Goal: Check status: Check status

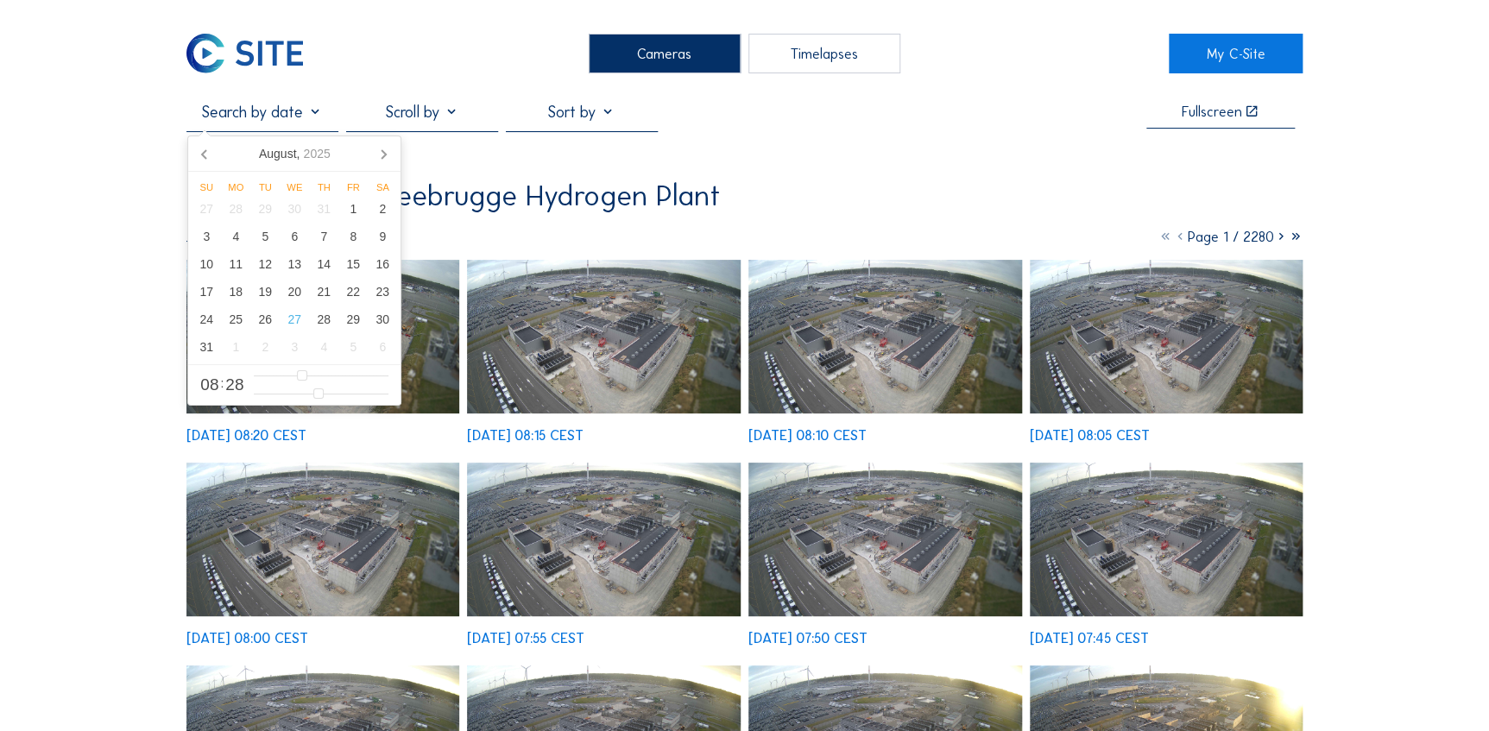
click at [319, 116] on input "text" at bounding box center [262, 112] width 152 height 19
click at [268, 325] on div "26" at bounding box center [264, 320] width 29 height 28
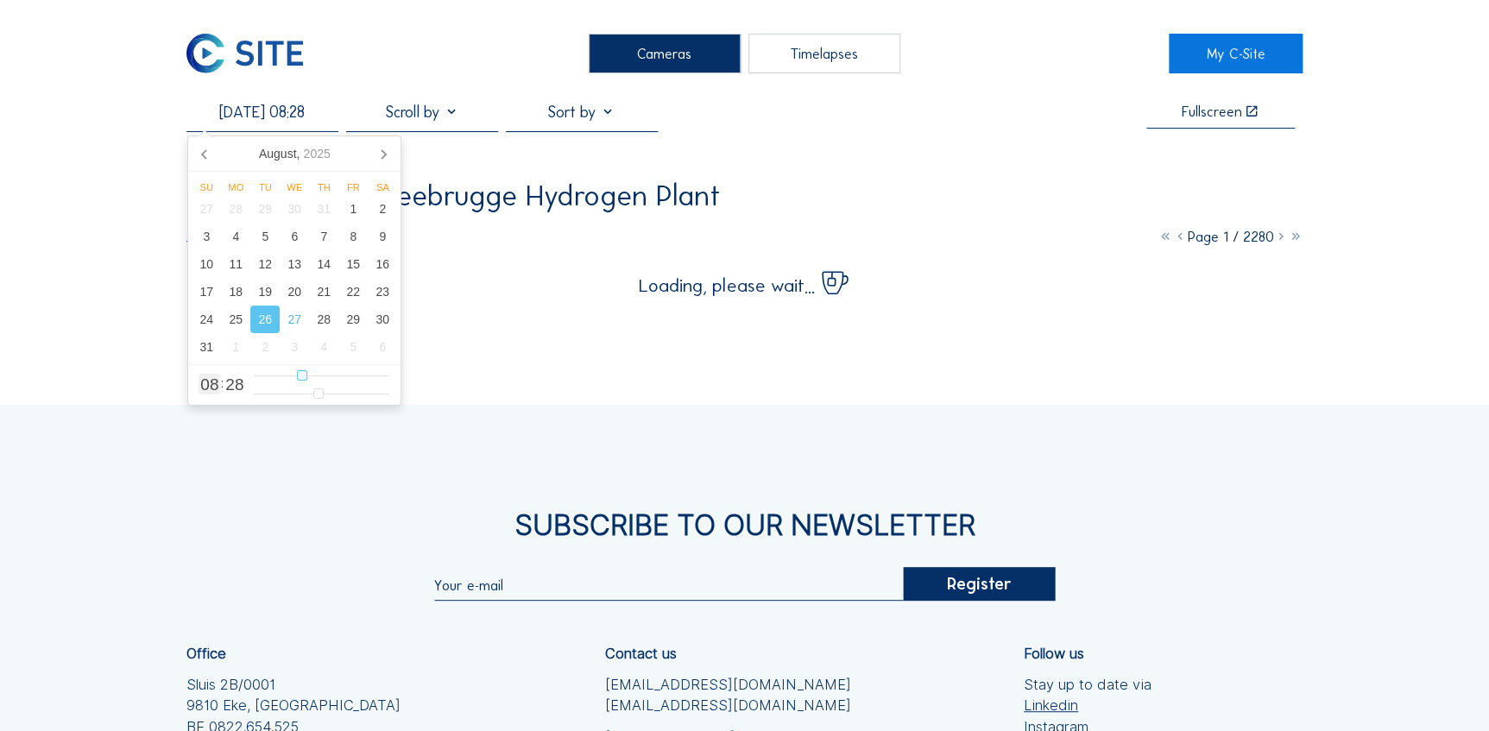
type input "[DATE] 06:28"
type input "6"
type input "[DATE] 07:28"
type input "7"
click at [298, 376] on input "range" at bounding box center [321, 376] width 135 height 15
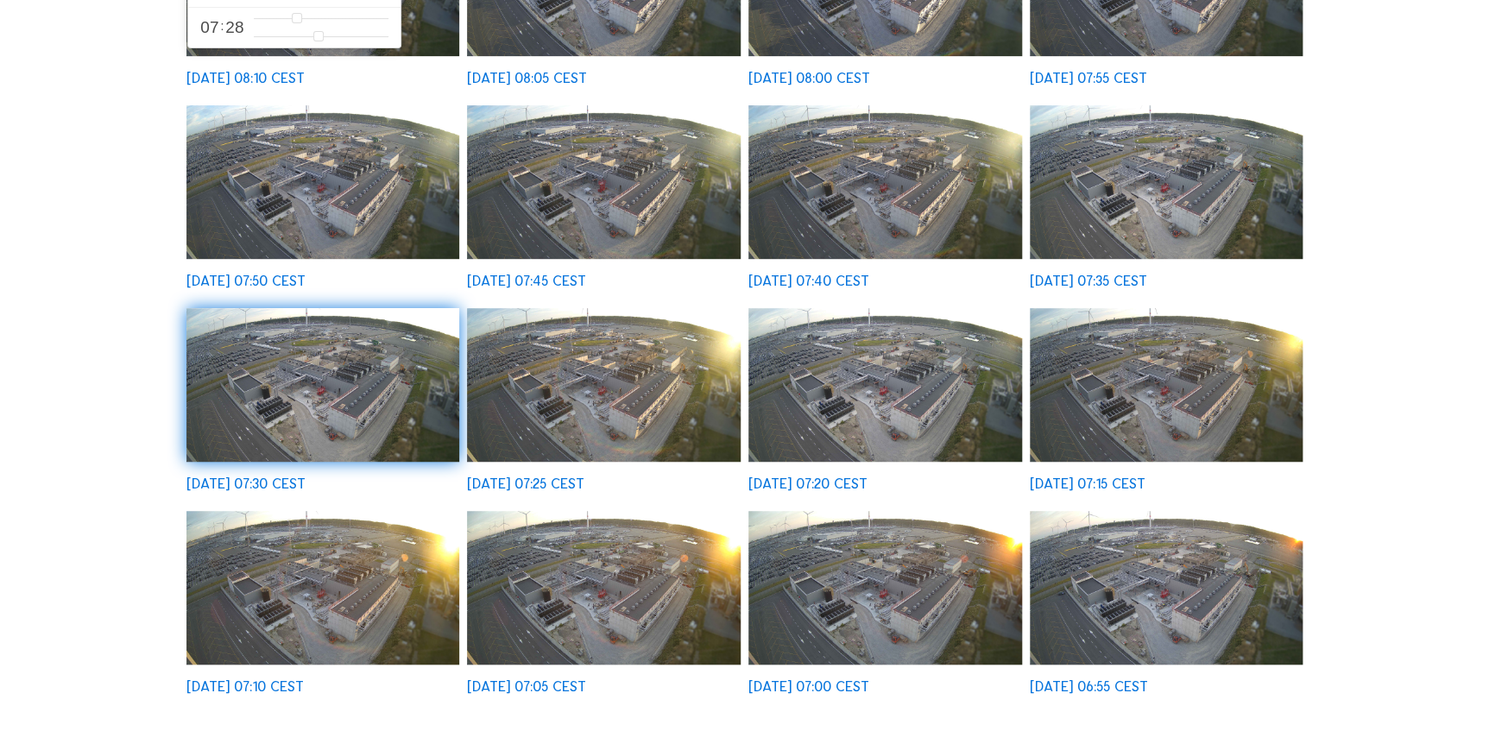
scroll to position [470, 0]
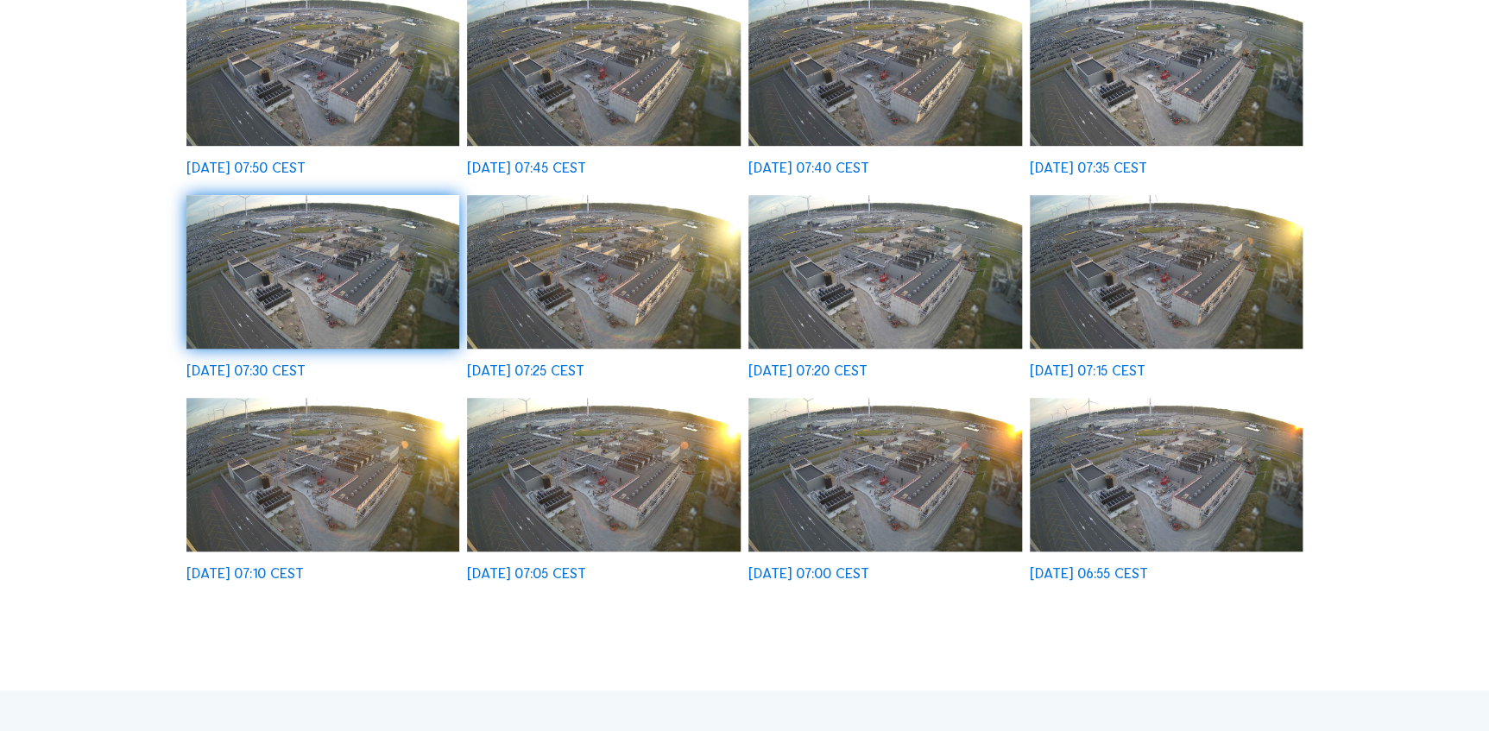
click at [1192, 508] on img at bounding box center [1167, 475] width 274 height 154
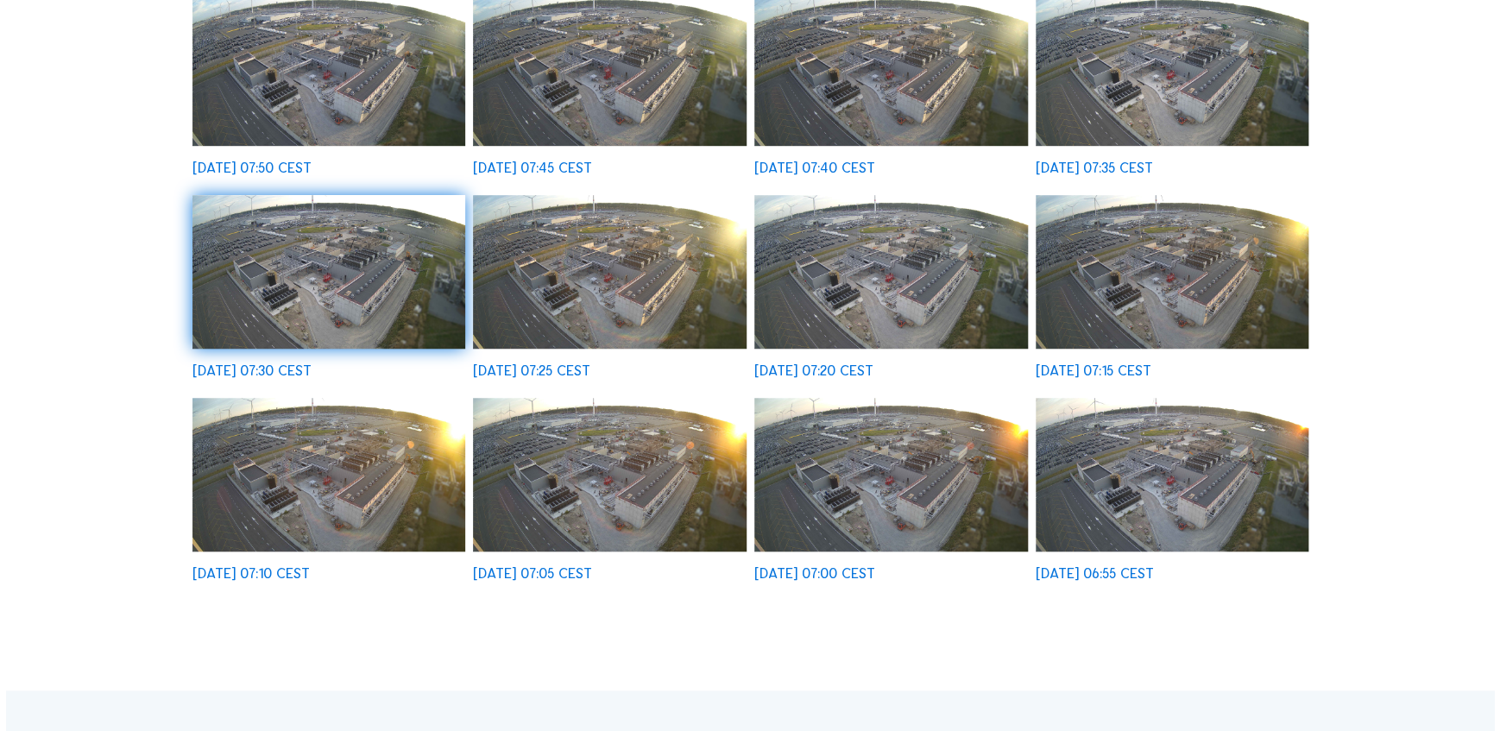
scroll to position [472, 0]
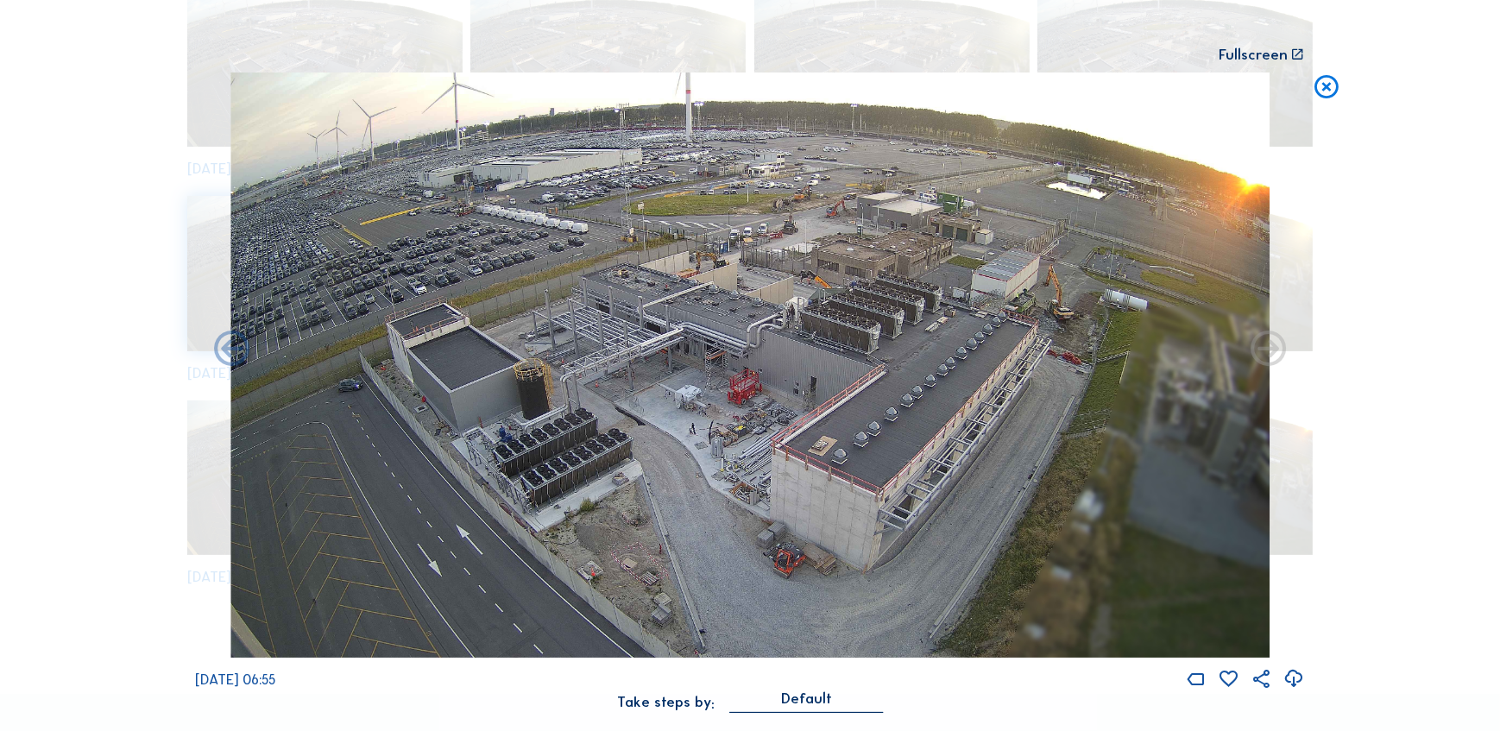
click at [1331, 92] on icon at bounding box center [1326, 88] width 28 height 30
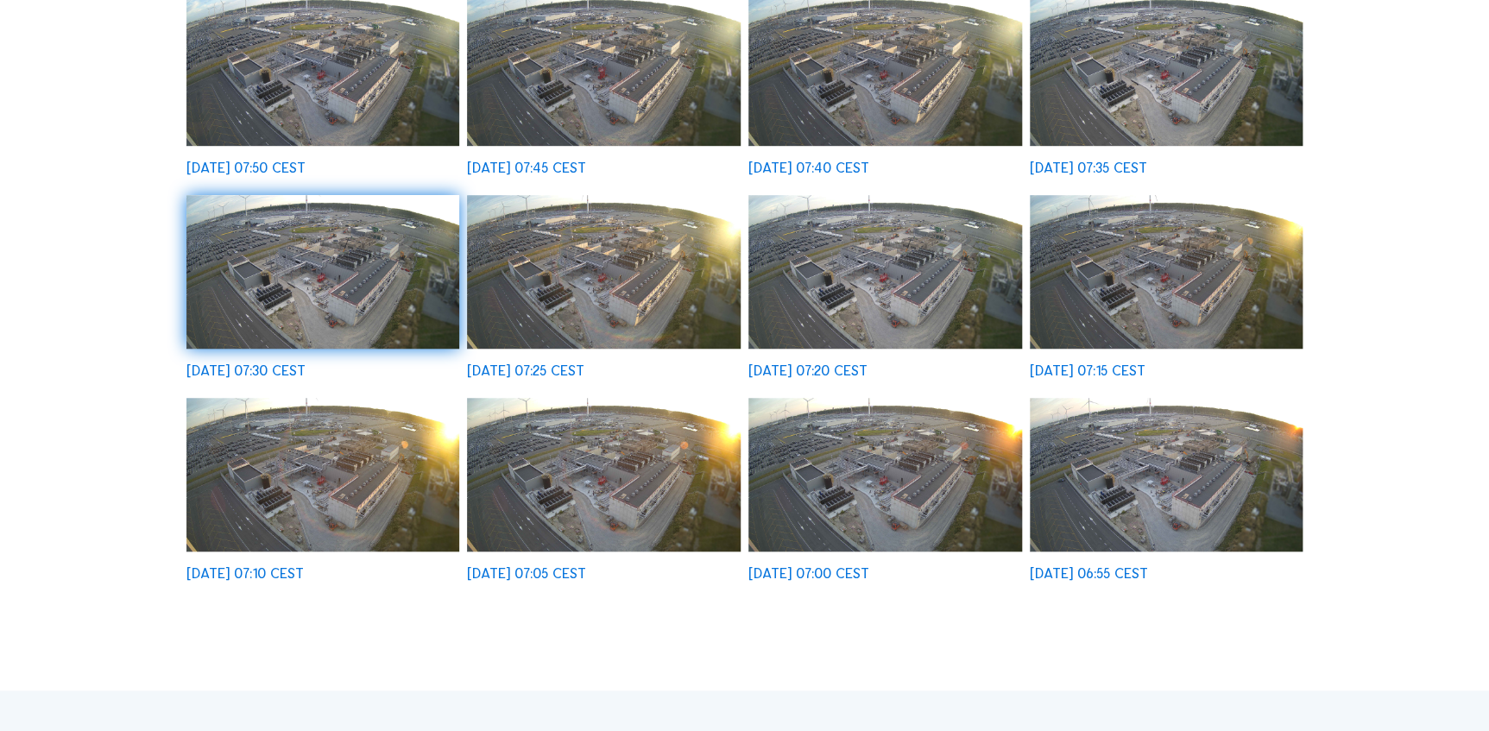
scroll to position [256, 0]
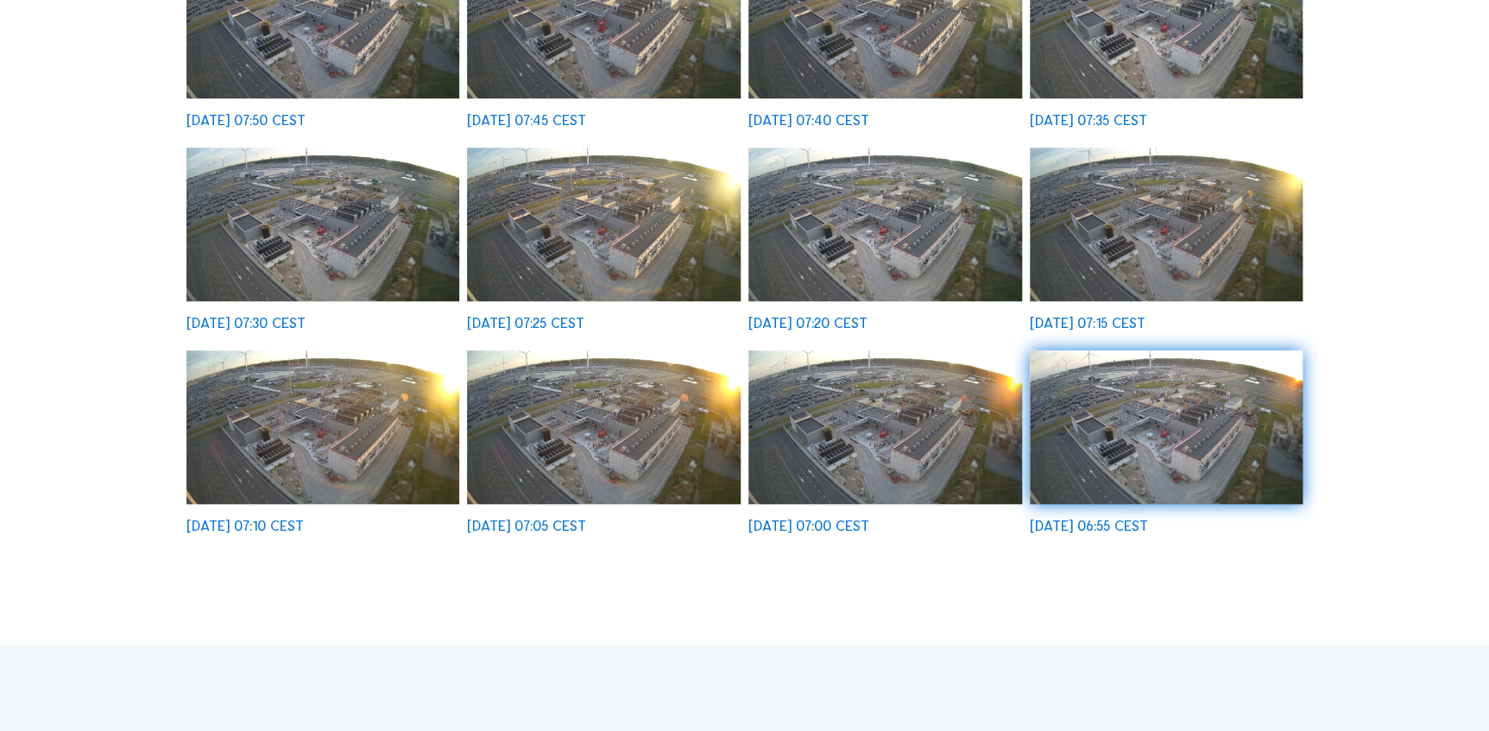
scroll to position [647, 0]
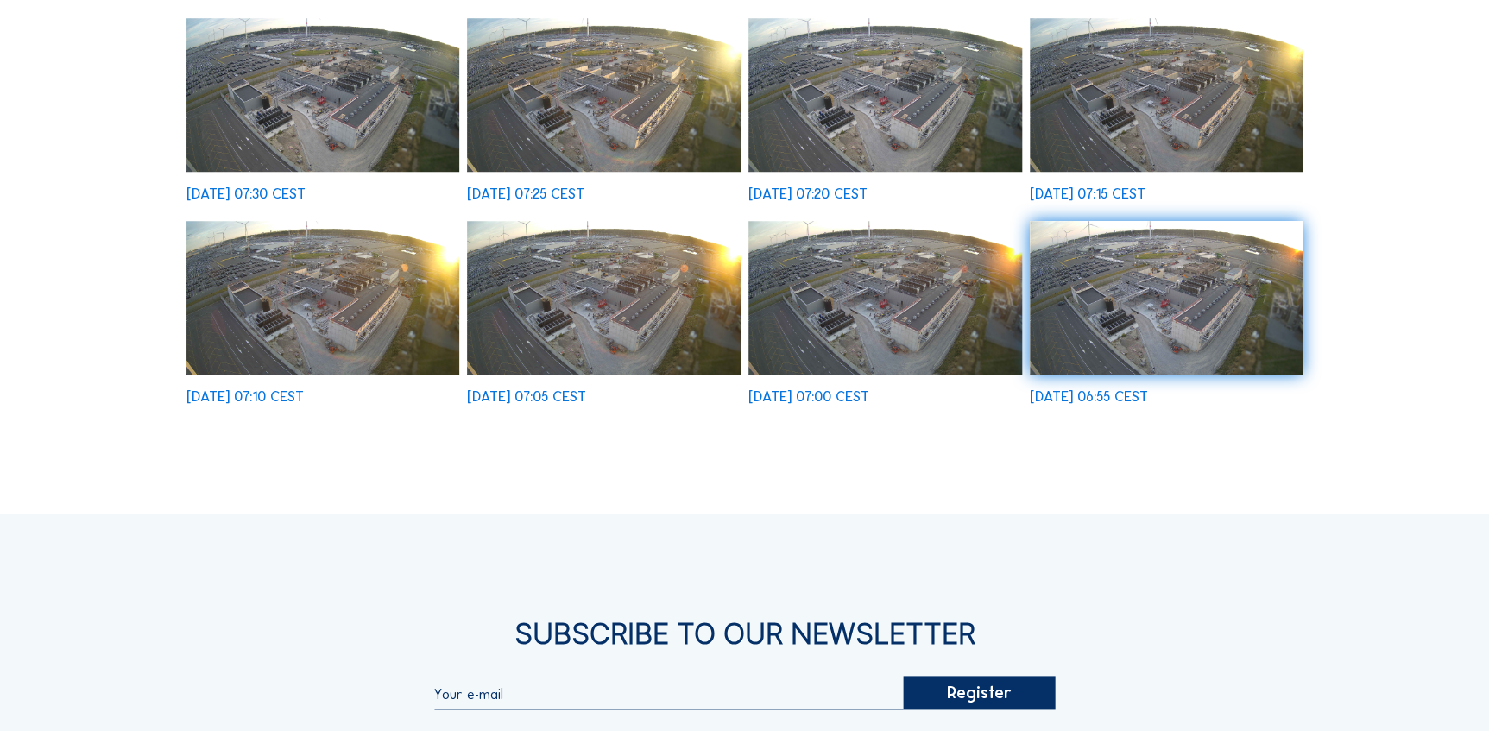
click at [508, 281] on img at bounding box center [604, 298] width 274 height 154
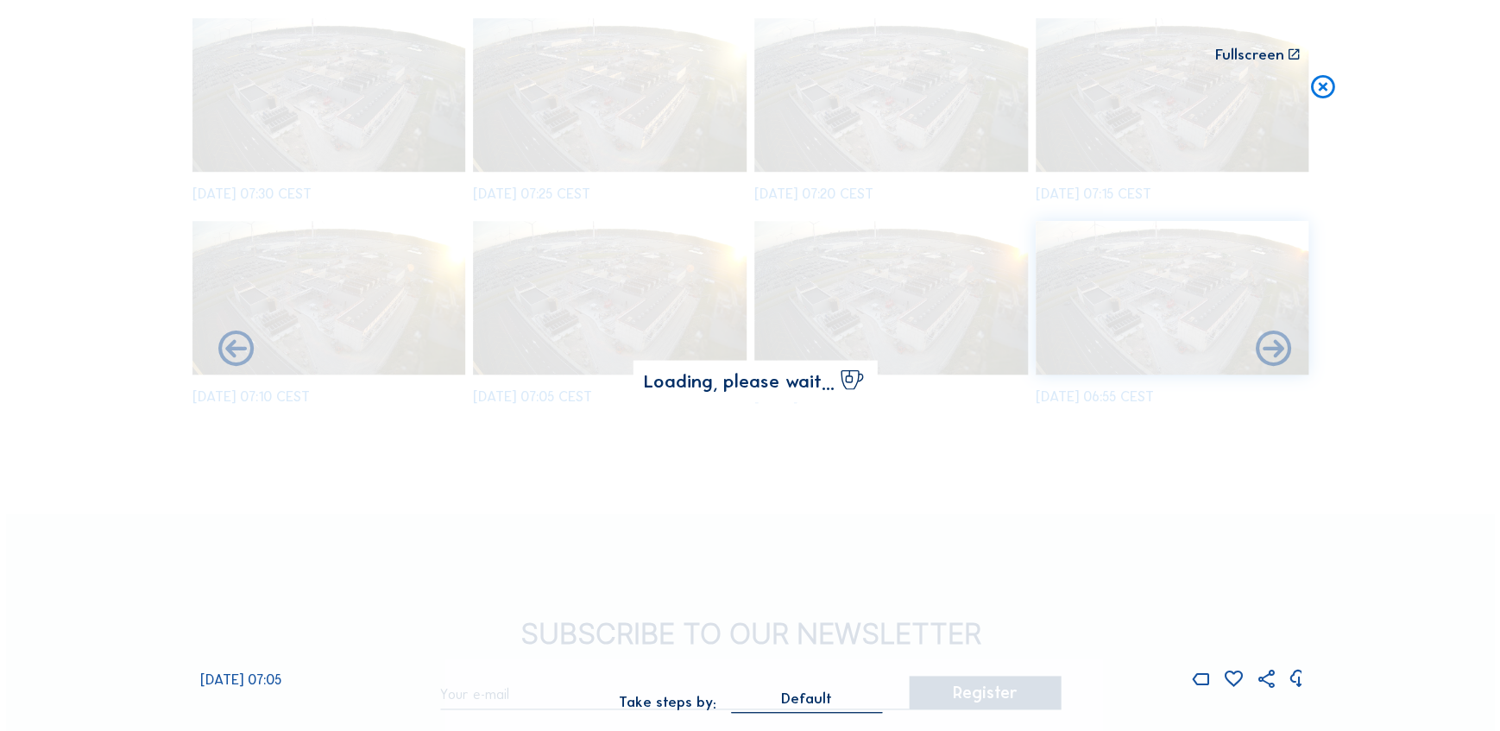
scroll to position [652, 0]
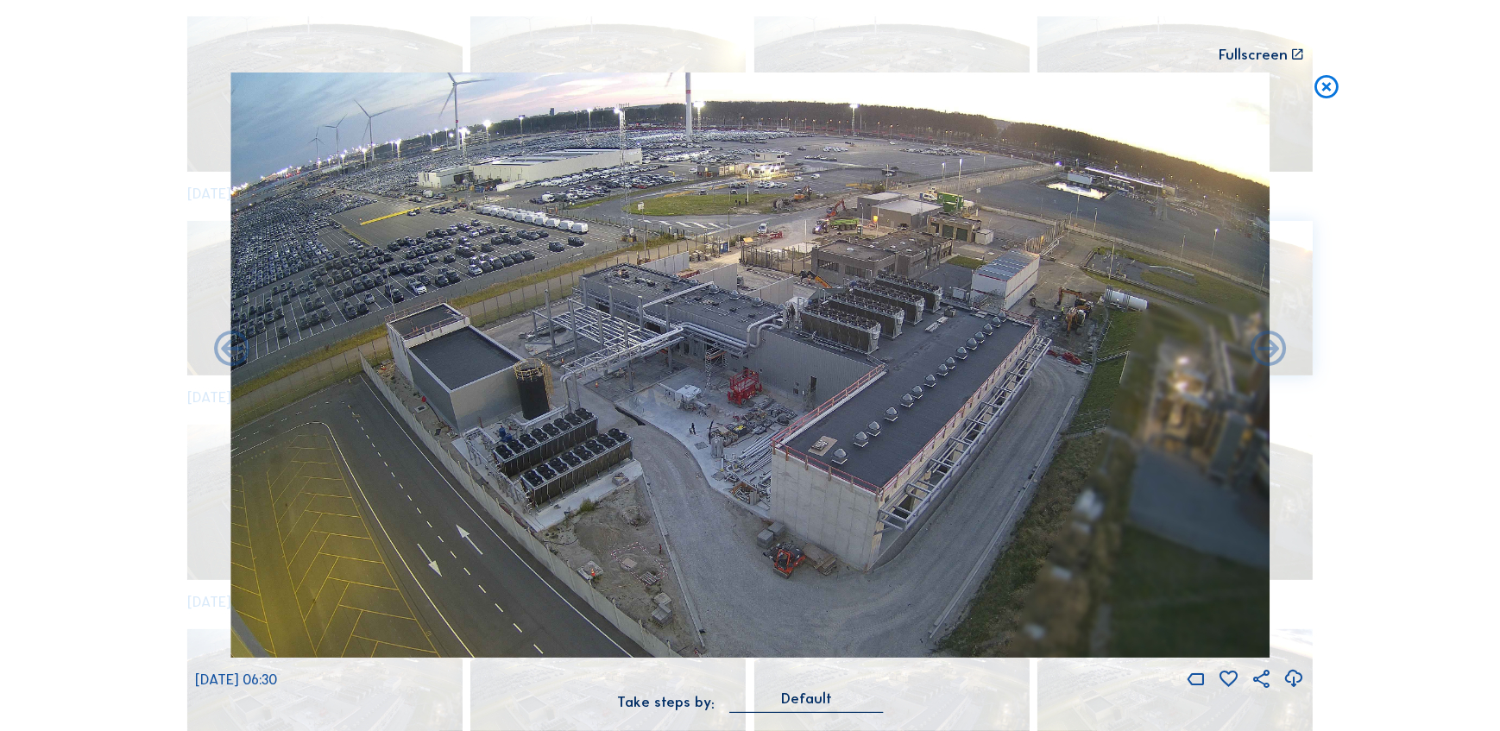
click at [937, 407] on img at bounding box center [750, 365] width 1040 height 585
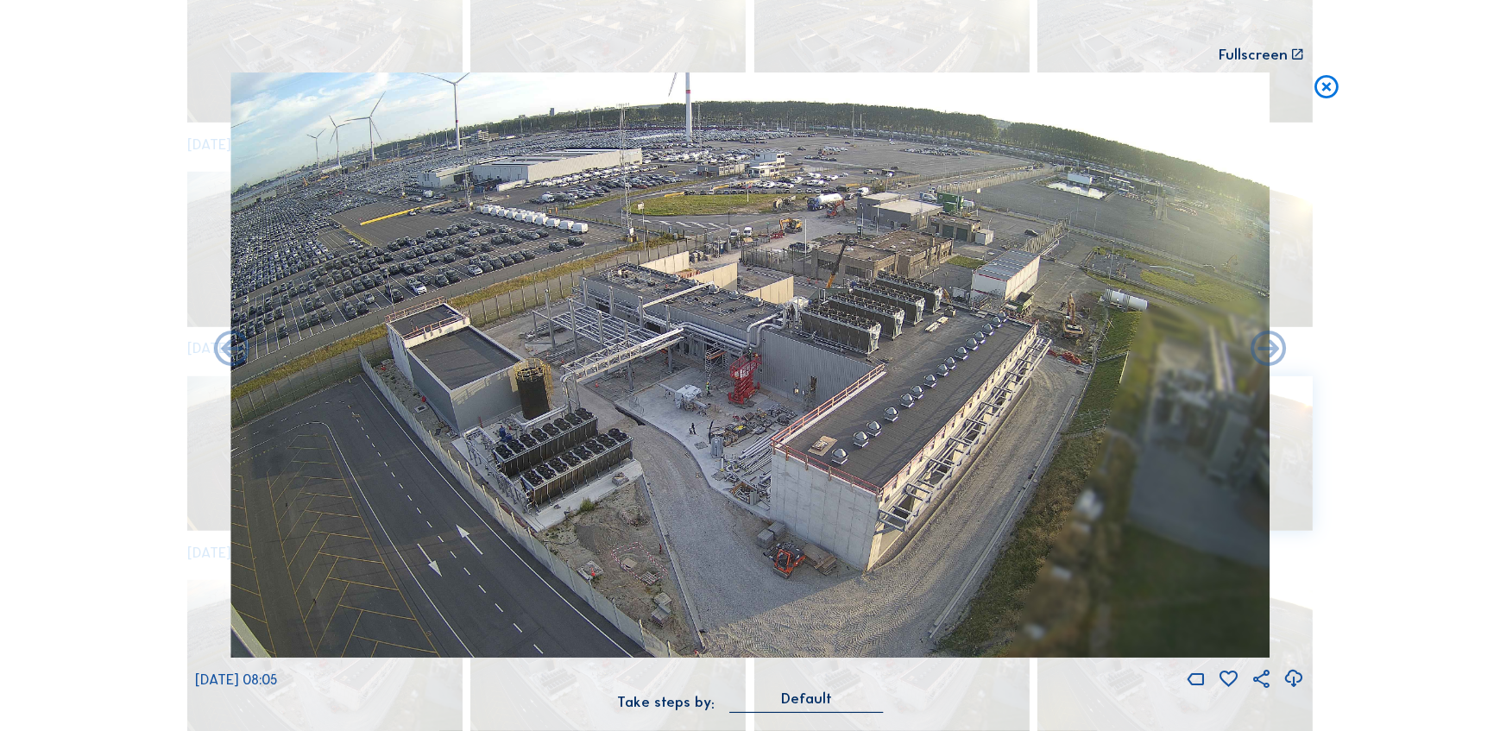
scroll to position [1467, 0]
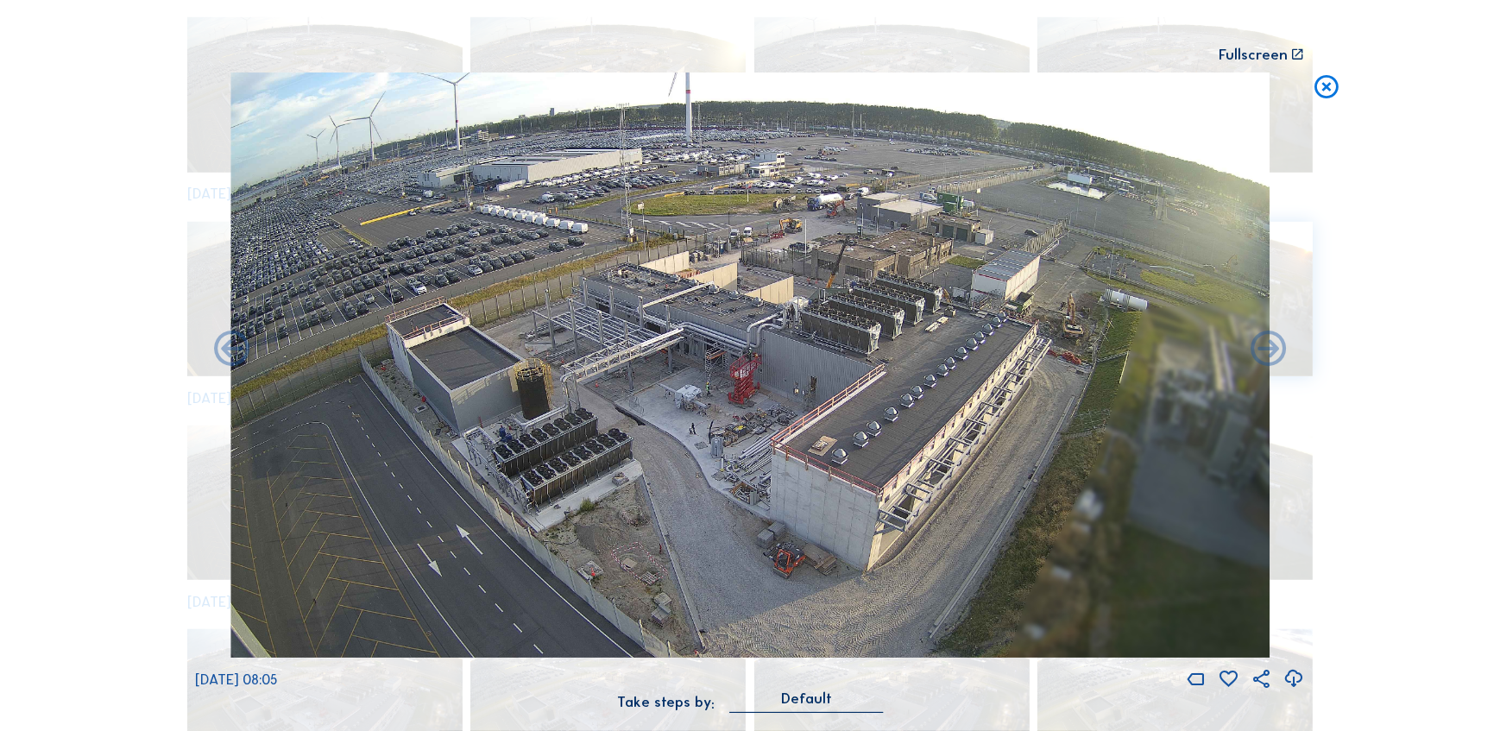
click at [928, 314] on img at bounding box center [750, 365] width 1040 height 585
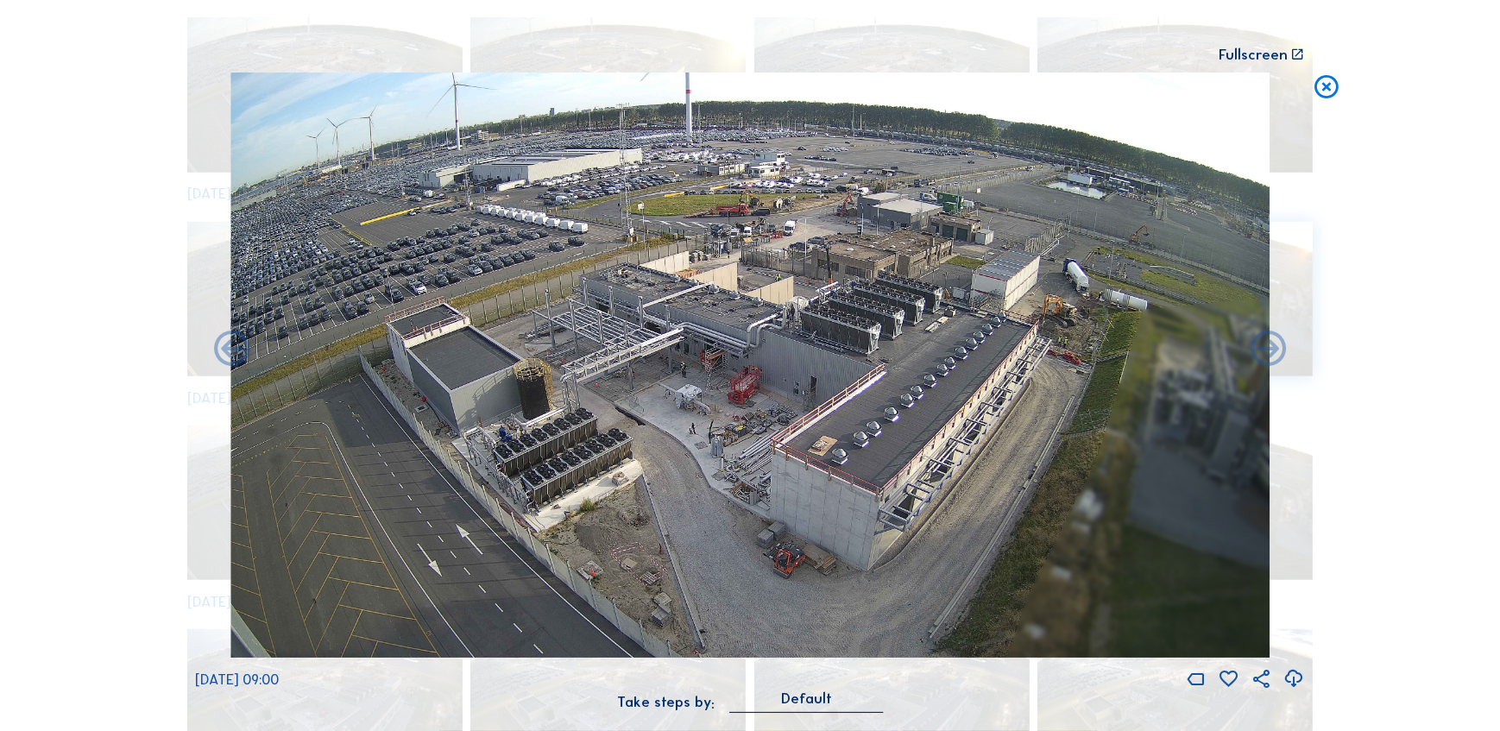
click at [1072, 396] on img at bounding box center [750, 365] width 1040 height 585
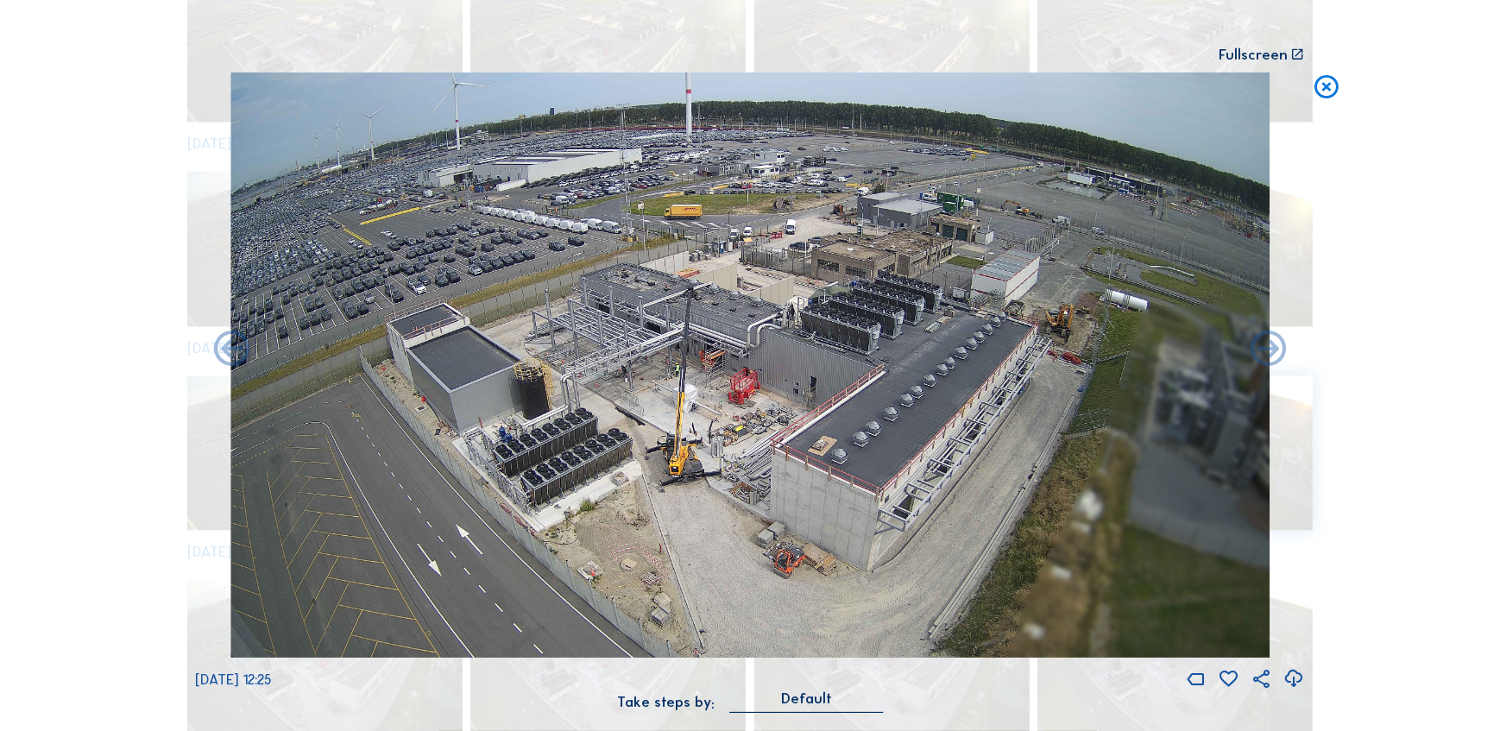
scroll to position [4734, 0]
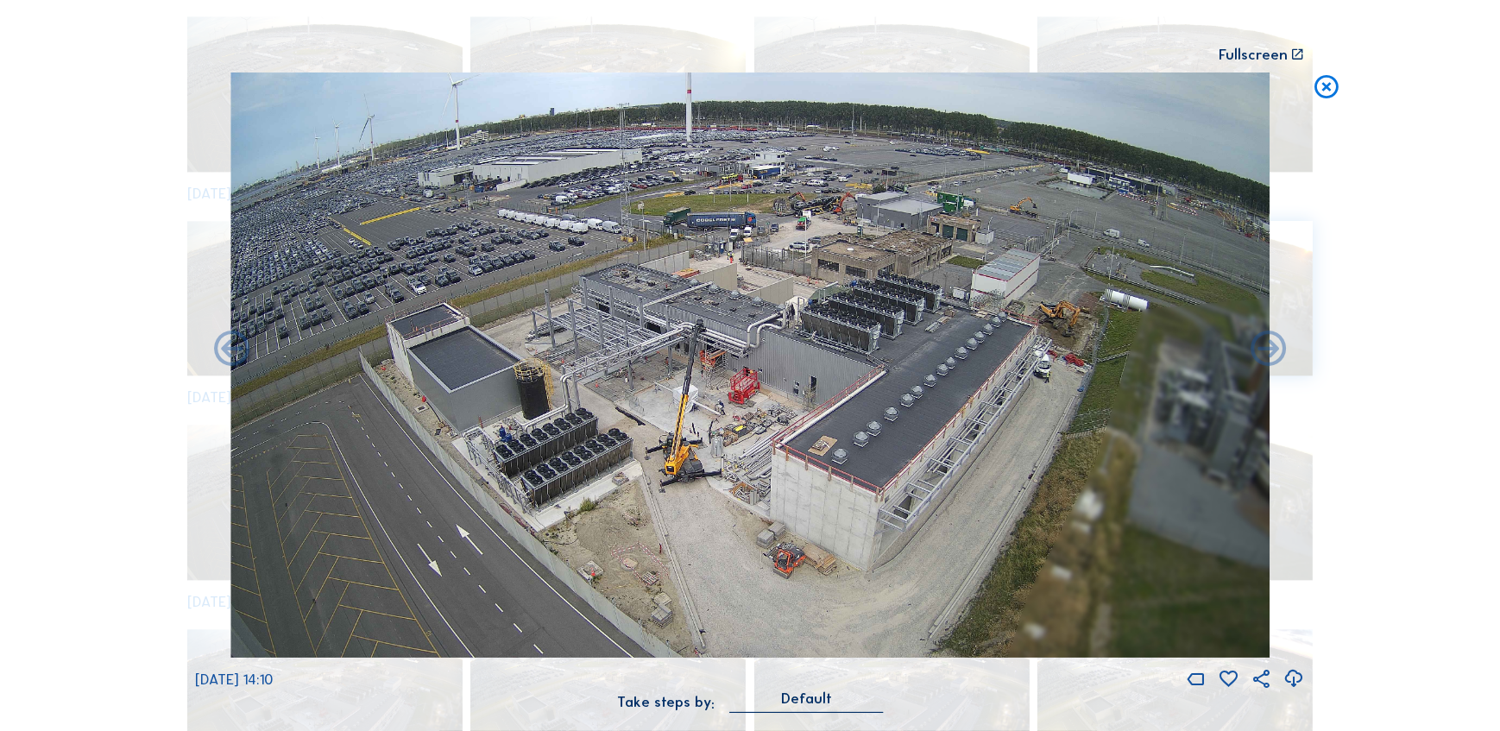
click at [1064, 300] on img at bounding box center [750, 365] width 1040 height 585
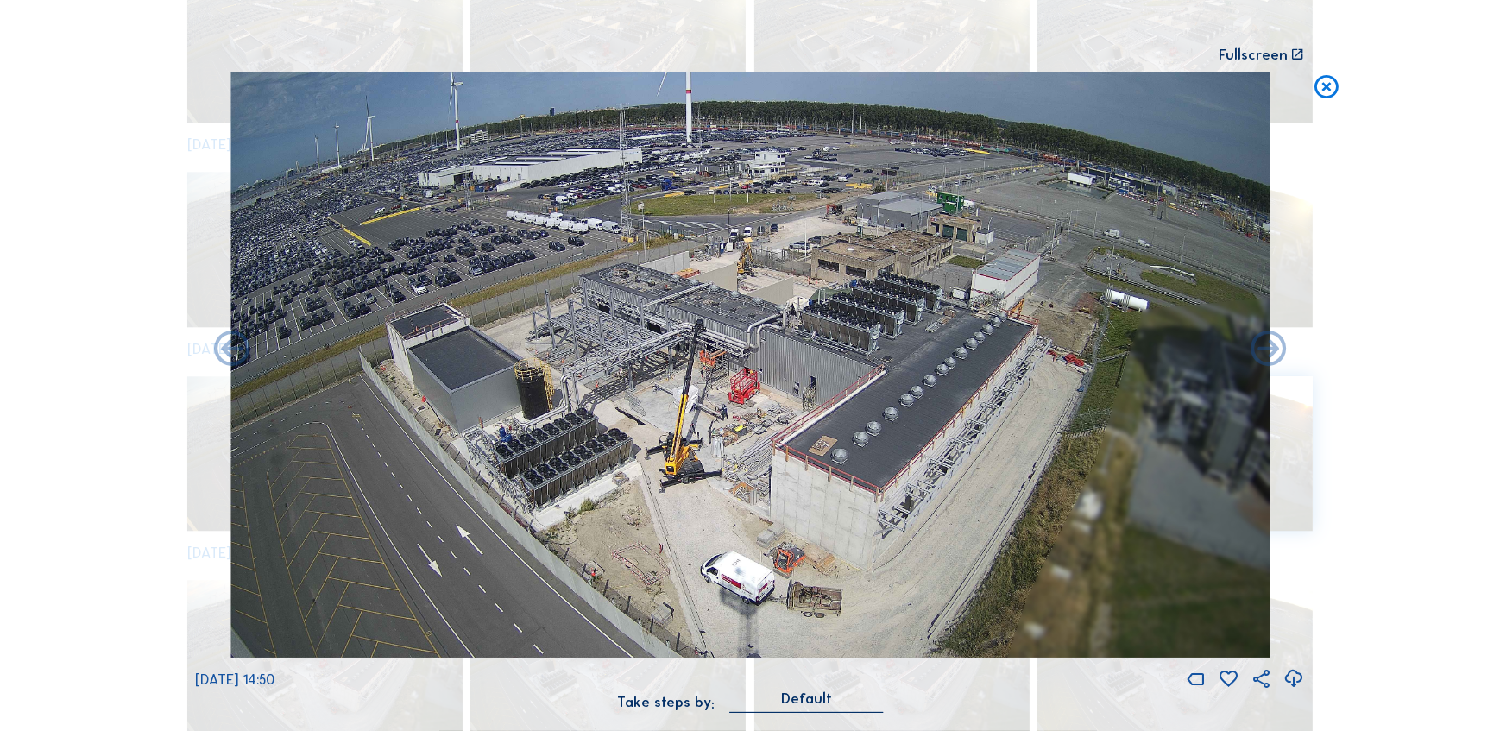
scroll to position [5551, 0]
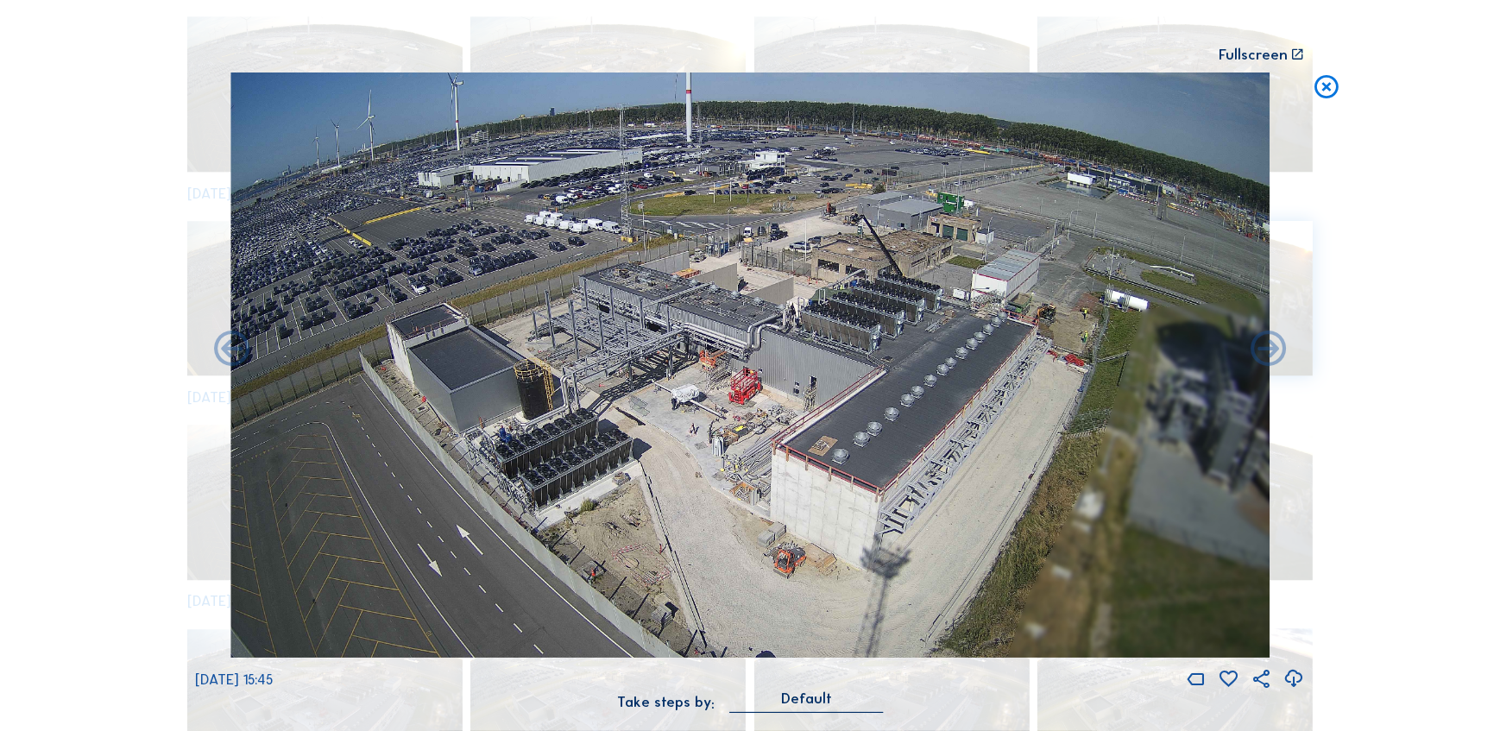
click at [762, 330] on img at bounding box center [750, 365] width 1040 height 585
click at [624, 357] on img at bounding box center [750, 365] width 1040 height 585
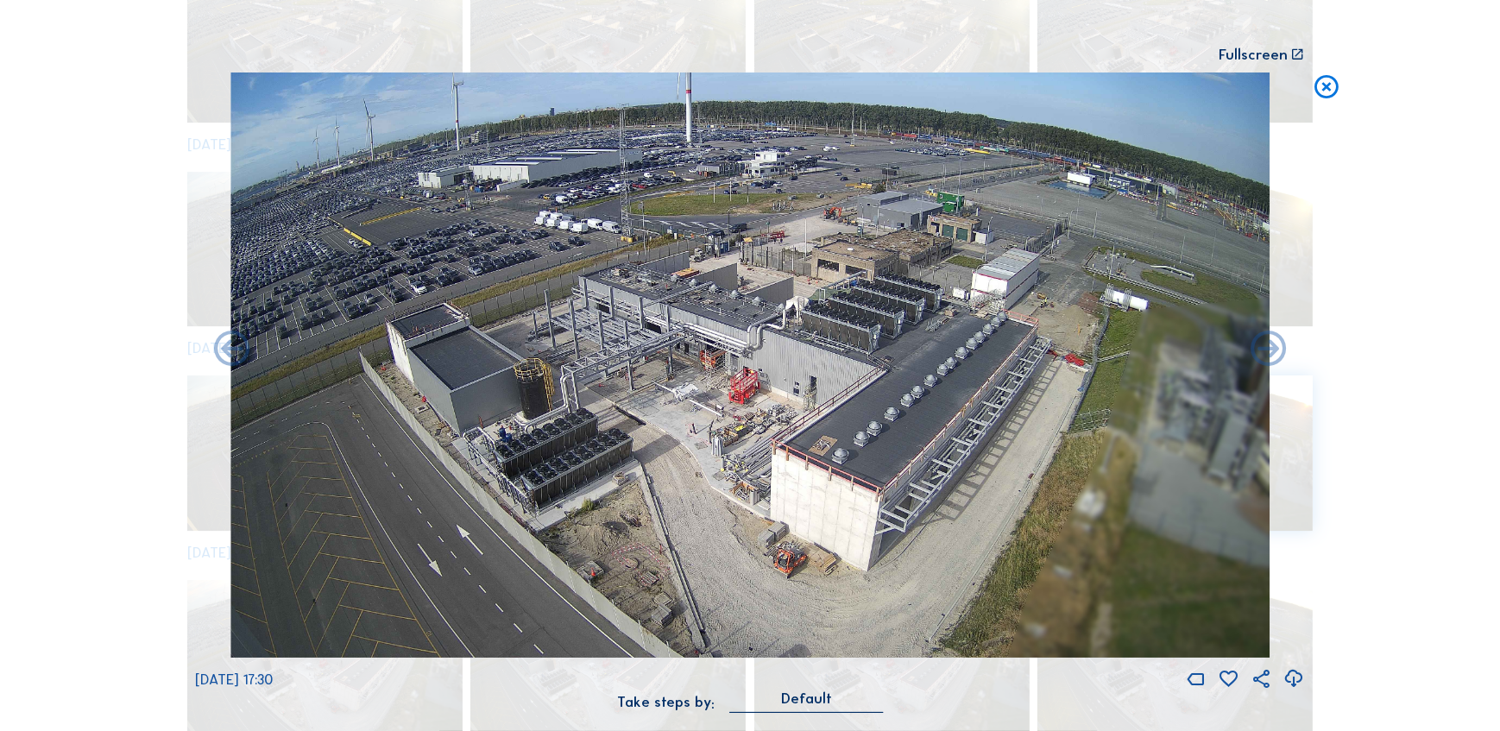
scroll to position [7184, 0]
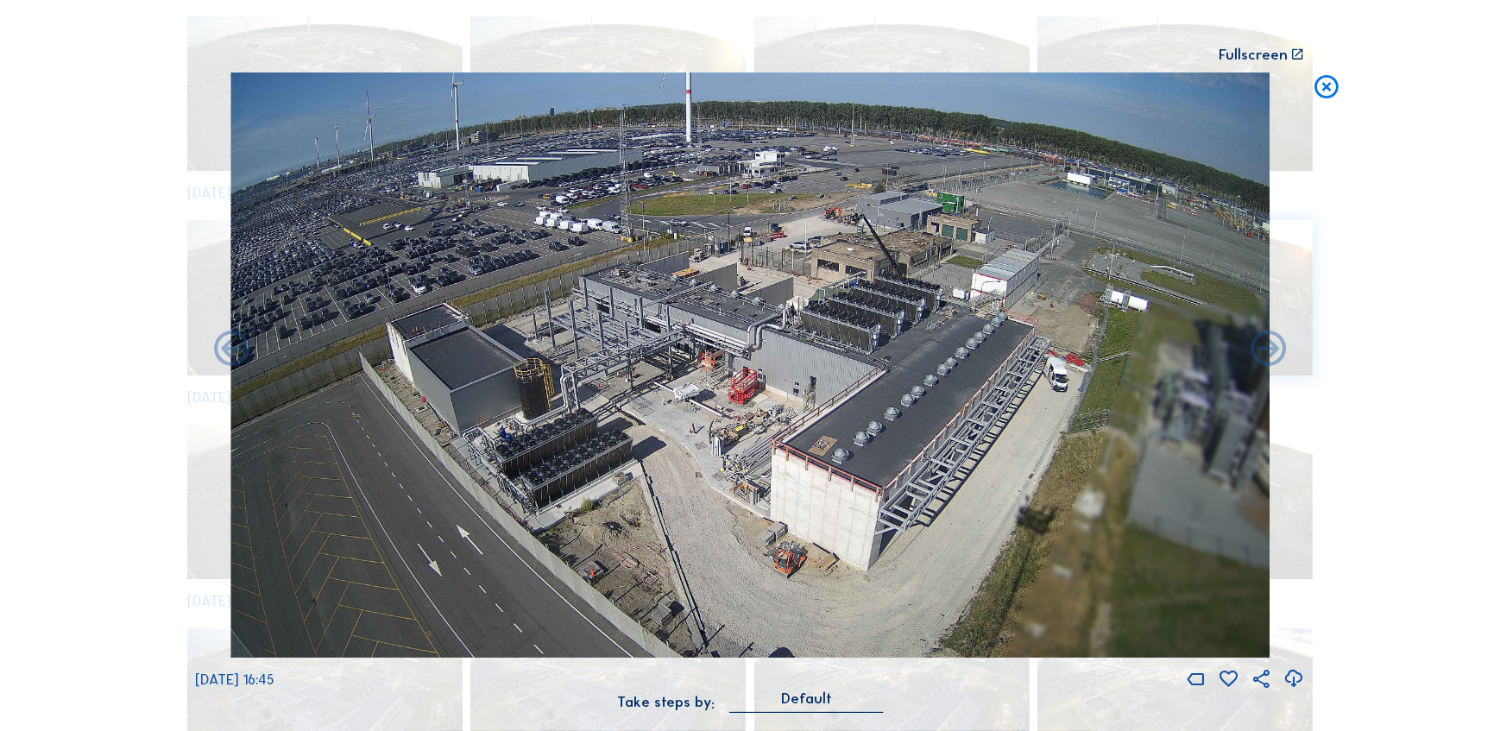
click at [809, 406] on img at bounding box center [750, 365] width 1040 height 585
